Goal: Transaction & Acquisition: Purchase product/service

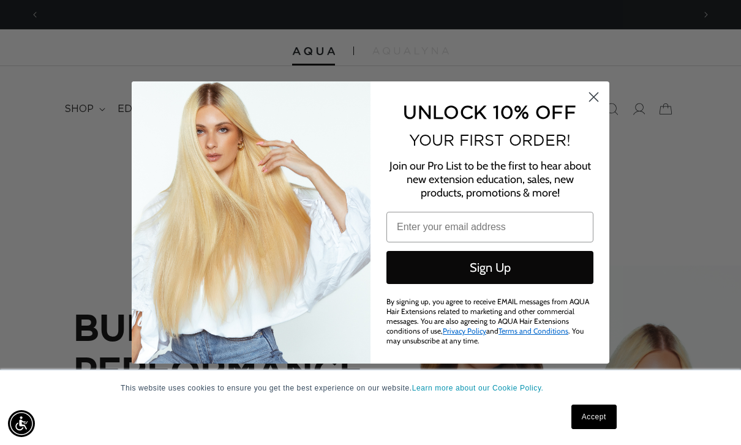
scroll to position [0, 1308]
click at [601, 101] on circle "Close dialog" at bounding box center [593, 97] width 20 height 20
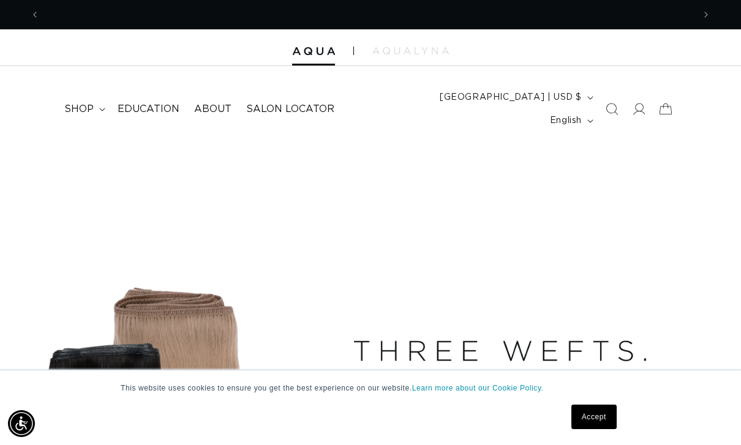
scroll to position [0, 654]
click at [632, 103] on icon at bounding box center [638, 109] width 13 height 13
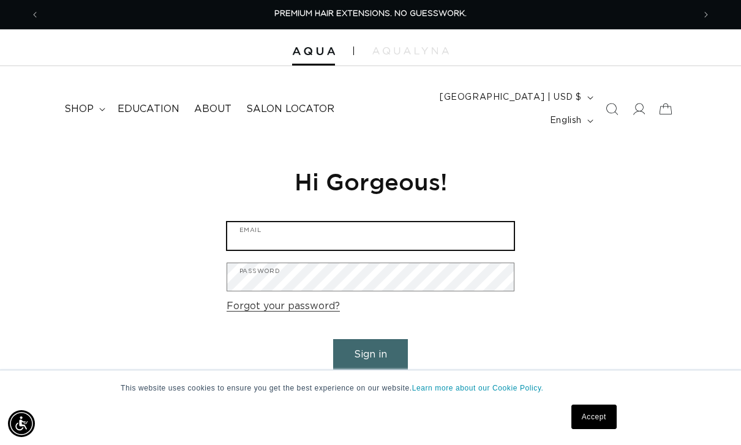
click at [430, 222] on input "Email" at bounding box center [370, 236] width 286 height 28
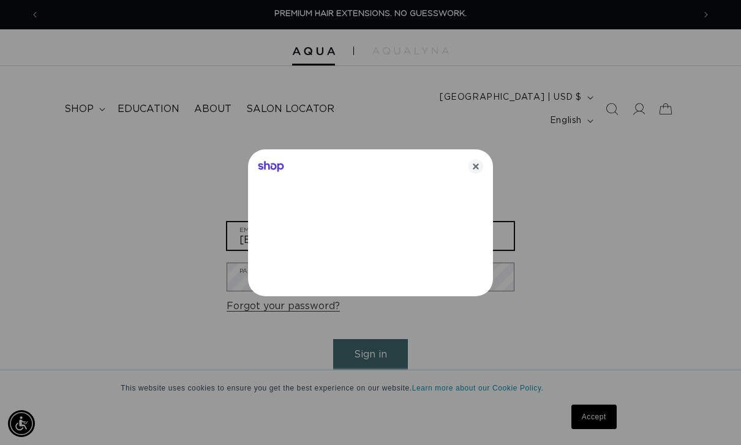
type input "info@psashamichellej.com"
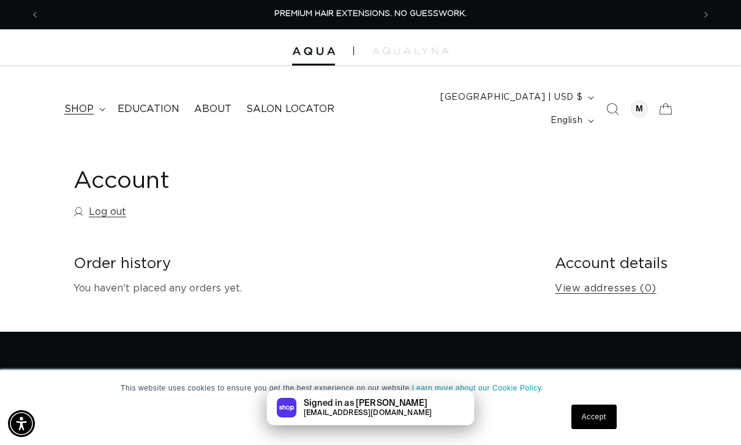
click at [86, 103] on span "shop" at bounding box center [78, 109] width 29 height 13
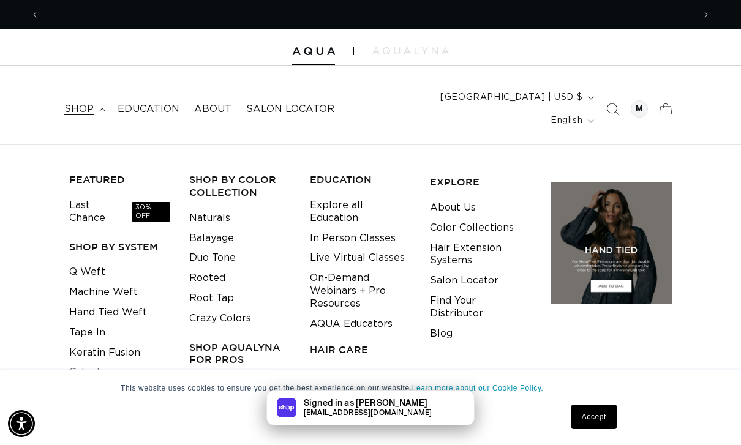
scroll to position [0, 654]
click at [140, 202] on span "30% OFF" at bounding box center [151, 212] width 39 height 20
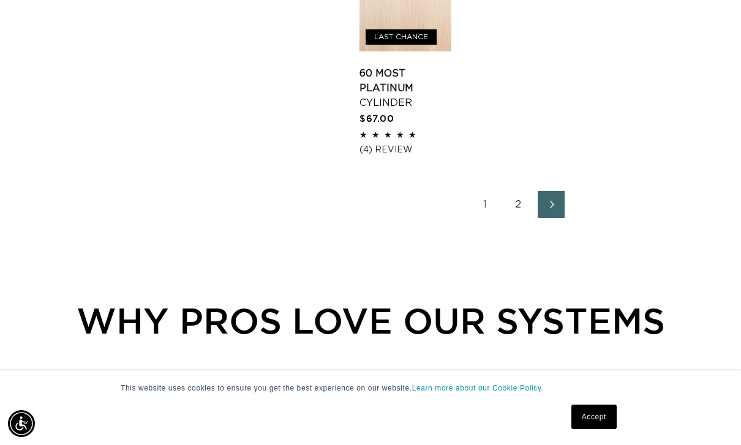
scroll to position [0, 654]
click at [513, 191] on link "2" at bounding box center [517, 204] width 27 height 27
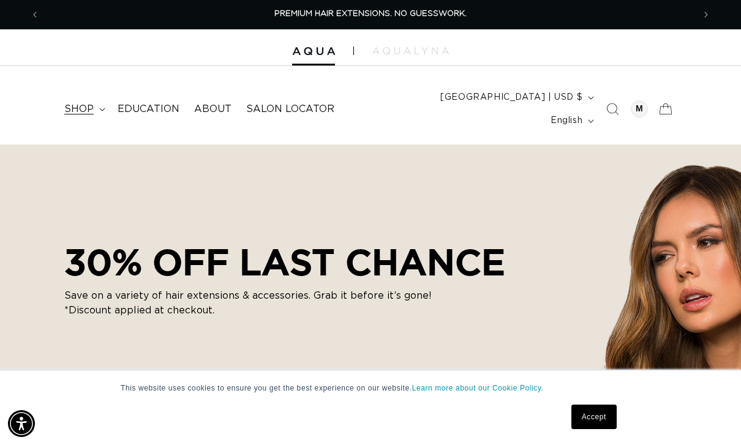
click at [96, 96] on summary "shop" at bounding box center [83, 109] width 53 height 28
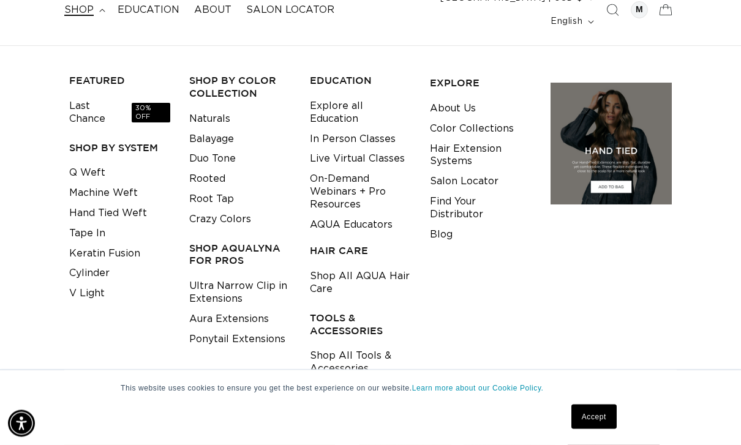
scroll to position [100, 0]
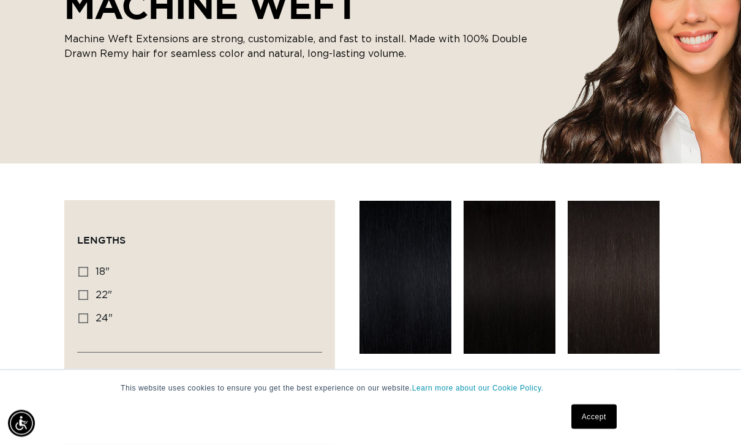
scroll to position [244, 0]
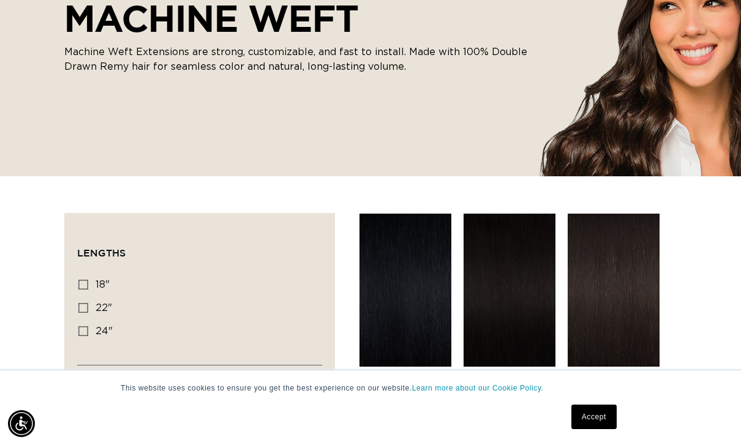
click at [597, 419] on link "Accept" at bounding box center [593, 417] width 45 height 24
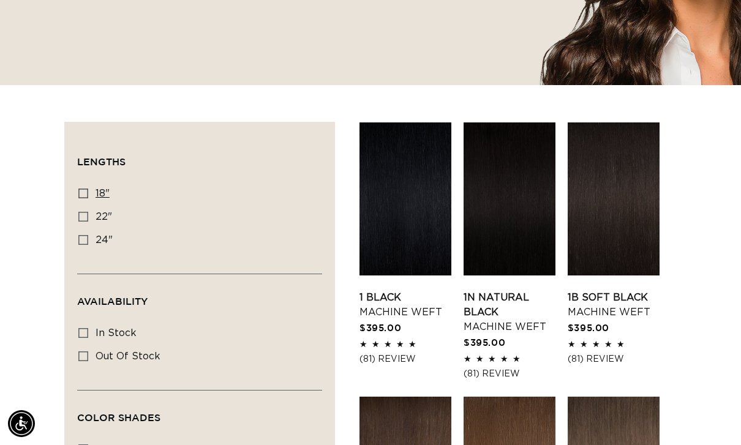
scroll to position [0, 0]
click at [78, 189] on input "18" 18" (41 products)" at bounding box center [83, 194] width 10 height 10
checkbox input "true"
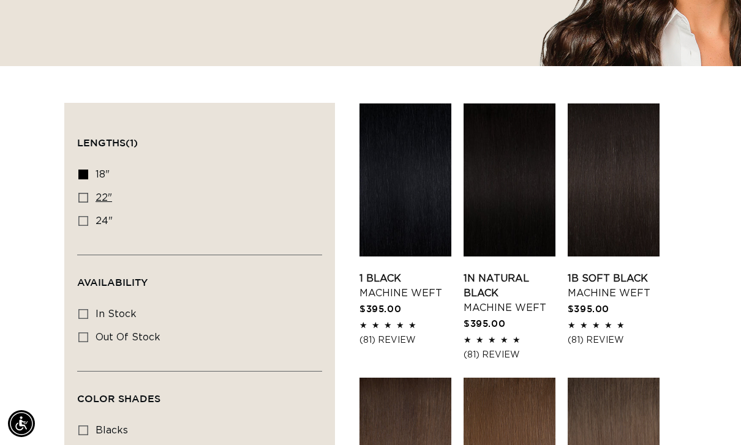
scroll to position [0, 654]
click at [79, 187] on label "22" 22" (33 products)" at bounding box center [195, 198] width 235 height 23
click at [79, 193] on input "22" 22" (33 products)" at bounding box center [83, 198] width 10 height 10
checkbox input "true"
click at [102, 216] on span "24"" at bounding box center [103, 221] width 17 height 10
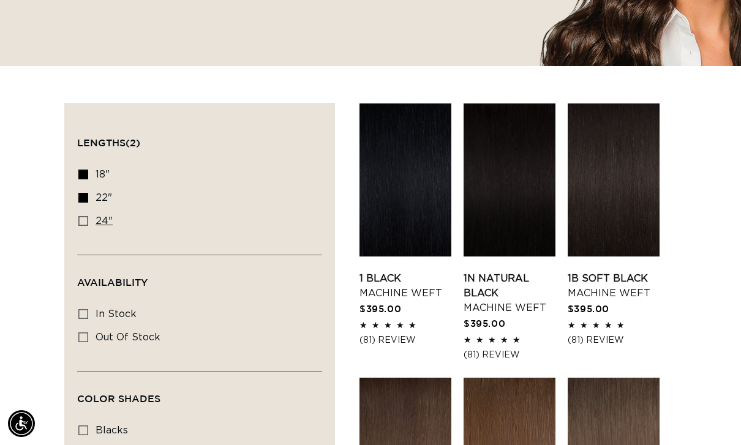
click at [88, 216] on input "24" 24" (27 products)" at bounding box center [83, 221] width 10 height 10
checkbox input "true"
click at [90, 163] on label "18" 18" (41 products)" at bounding box center [195, 174] width 235 height 23
click at [88, 170] on input "18" 18" (41 products)" at bounding box center [83, 175] width 10 height 10
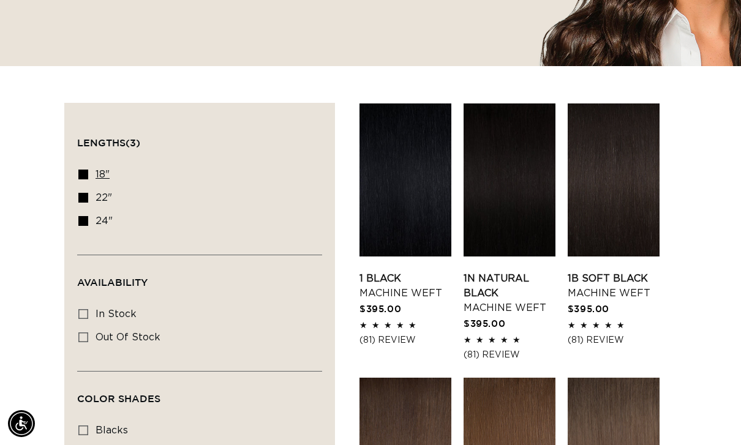
checkbox input "false"
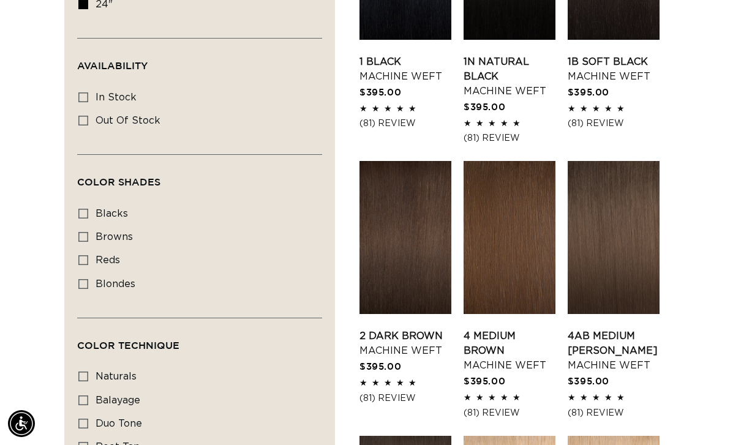
scroll to position [0, 1308]
click at [138, 226] on label "browns browns (15 products)" at bounding box center [195, 237] width 235 height 23
click at [88, 232] on input "browns browns (15 products)" at bounding box center [83, 237] width 10 height 10
checkbox input "true"
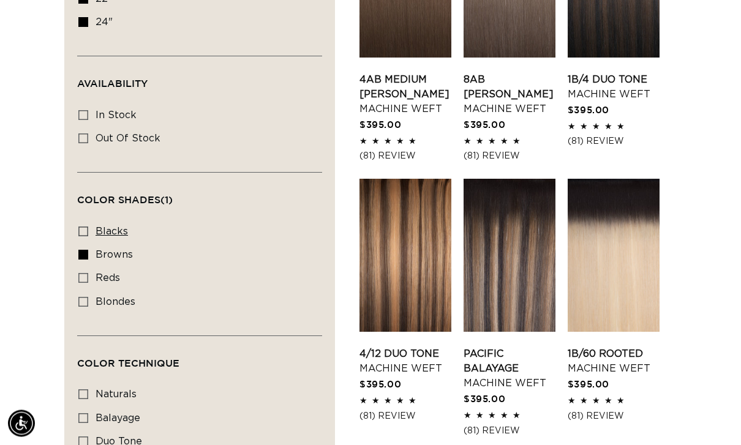
scroll to position [553, 0]
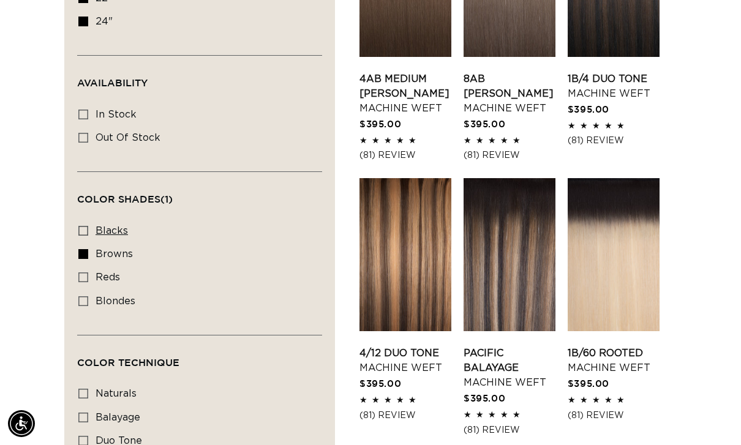
click at [88, 220] on label "blacks blacks (3 products)" at bounding box center [195, 231] width 235 height 23
click at [88, 226] on input "blacks blacks (3 products)" at bounding box center [83, 231] width 10 height 10
checkbox input "true"
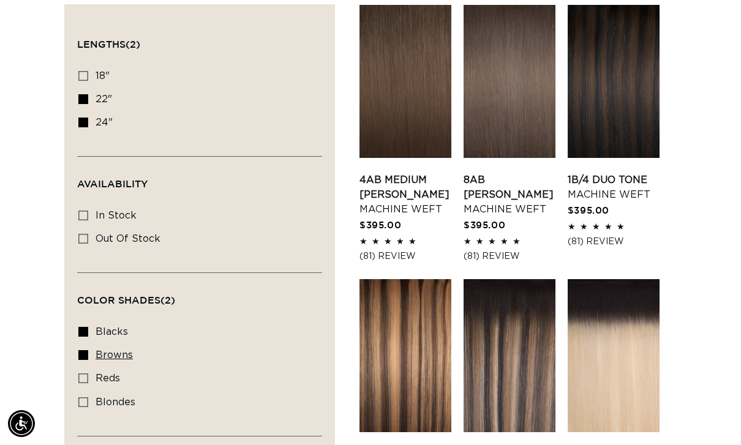
click at [78, 350] on input "browns browns (15 products)" at bounding box center [83, 355] width 10 height 10
checkbox input "false"
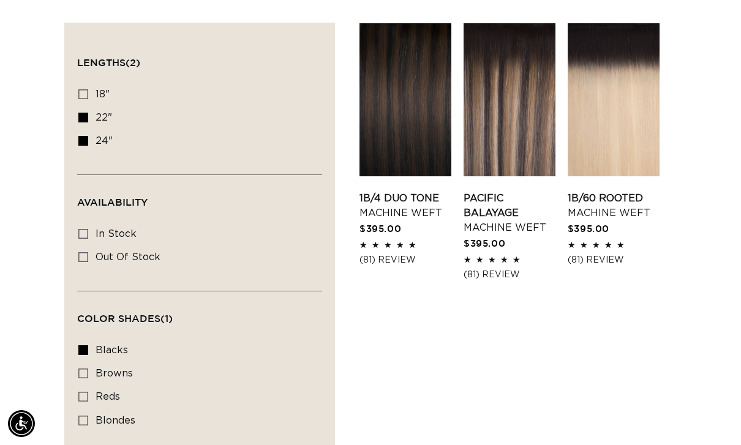
click at [85, 345] on icon at bounding box center [83, 350] width 10 height 10
click at [85, 345] on input "blacks blacks (3 products)" at bounding box center [83, 350] width 10 height 10
checkbox input "false"
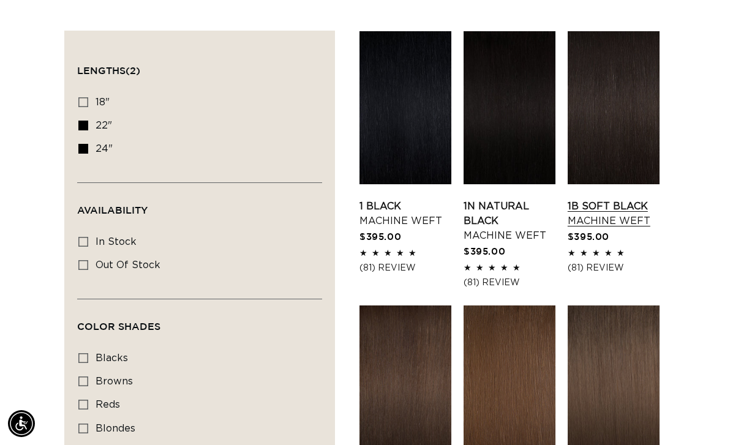
click at [635, 199] on link "1B Soft Black Machine Weft" at bounding box center [613, 213] width 92 height 29
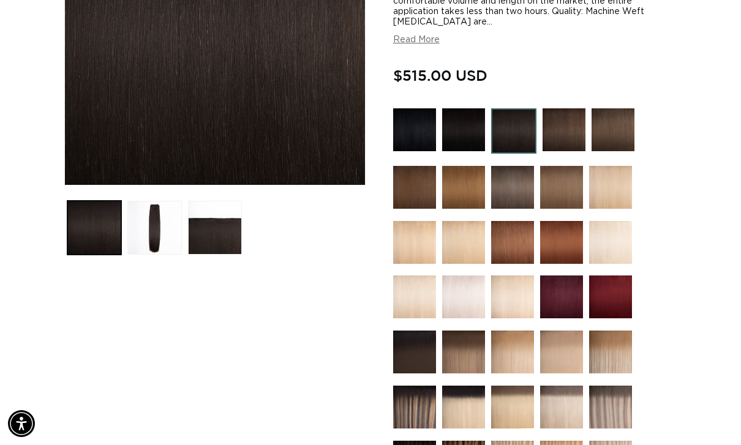
scroll to position [267, 0]
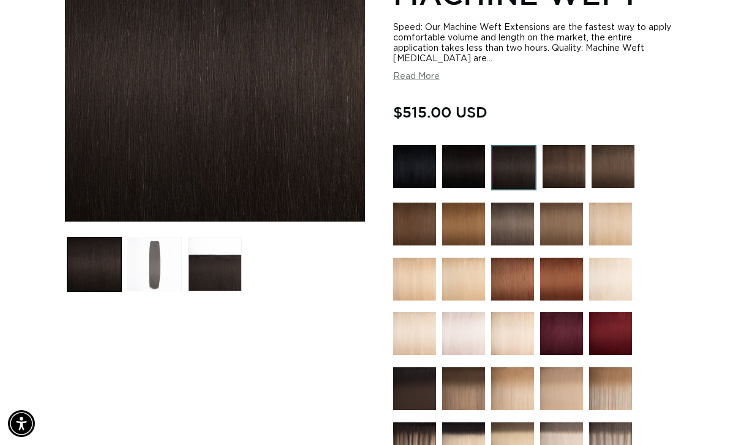
click at [163, 258] on button "Load image 2 in gallery view" at bounding box center [154, 265] width 54 height 54
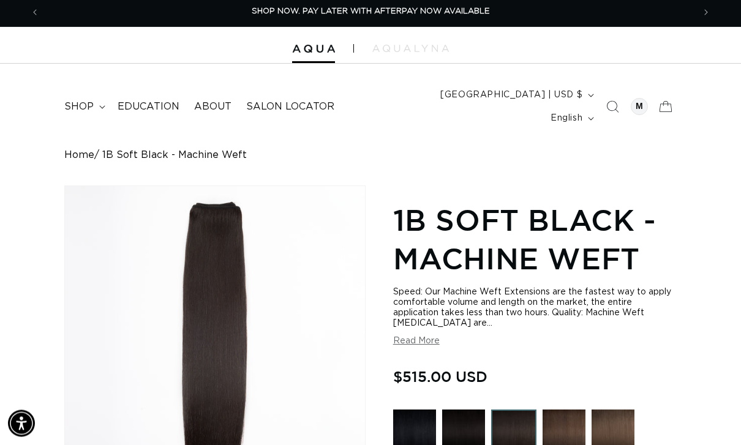
scroll to position [2, 0]
